Goal: Information Seeking & Learning: Find specific fact

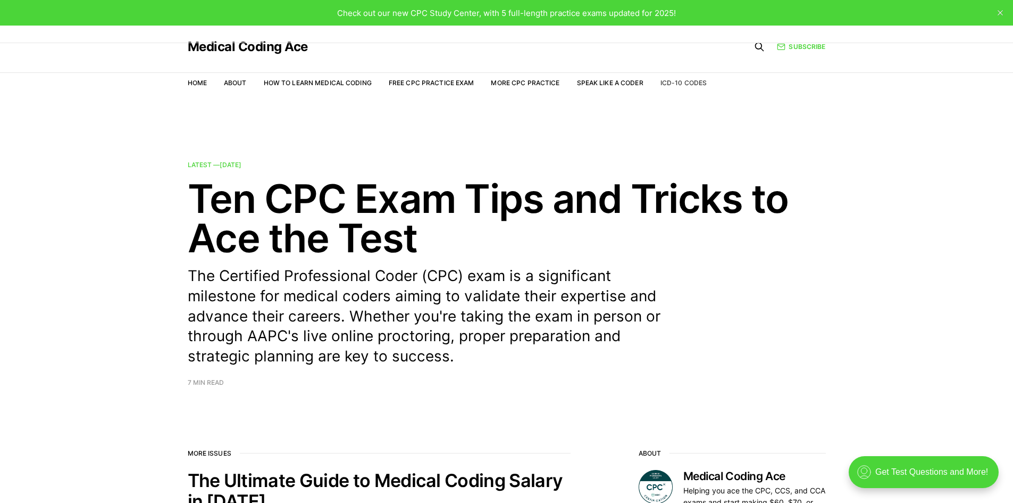
click at [689, 82] on link "ICD-10 Codes" at bounding box center [684, 83] width 46 height 8
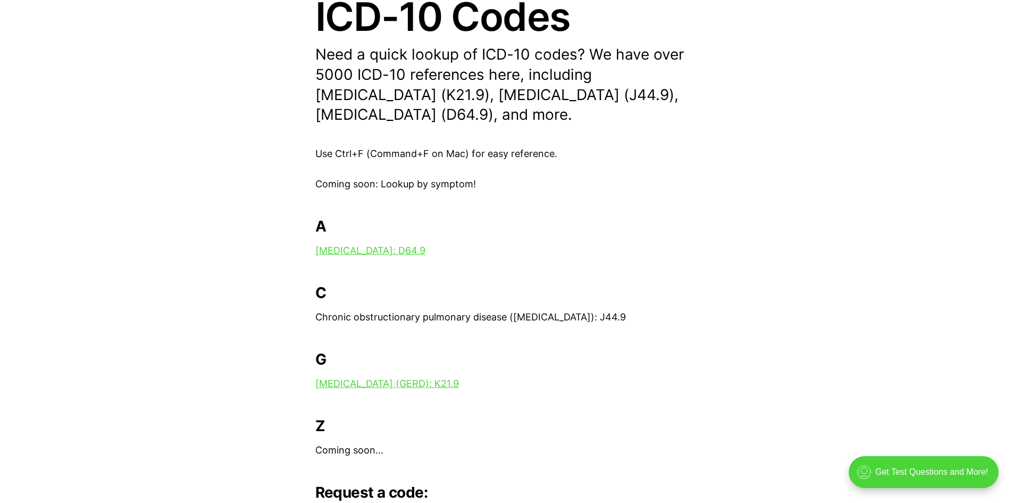
scroll to position [185, 0]
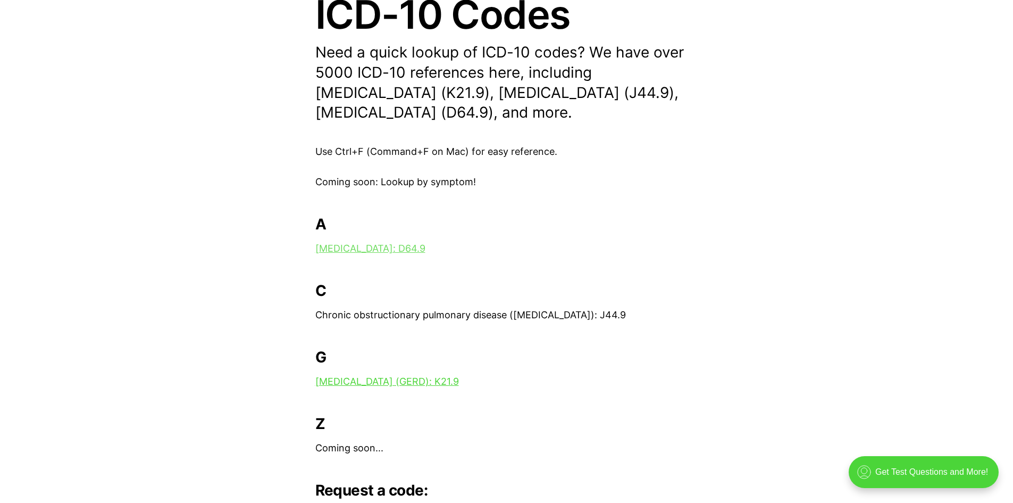
click at [348, 247] on link "[MEDICAL_DATA]: D64.9" at bounding box center [370, 248] width 110 height 11
